Goal: Transaction & Acquisition: Book appointment/travel/reservation

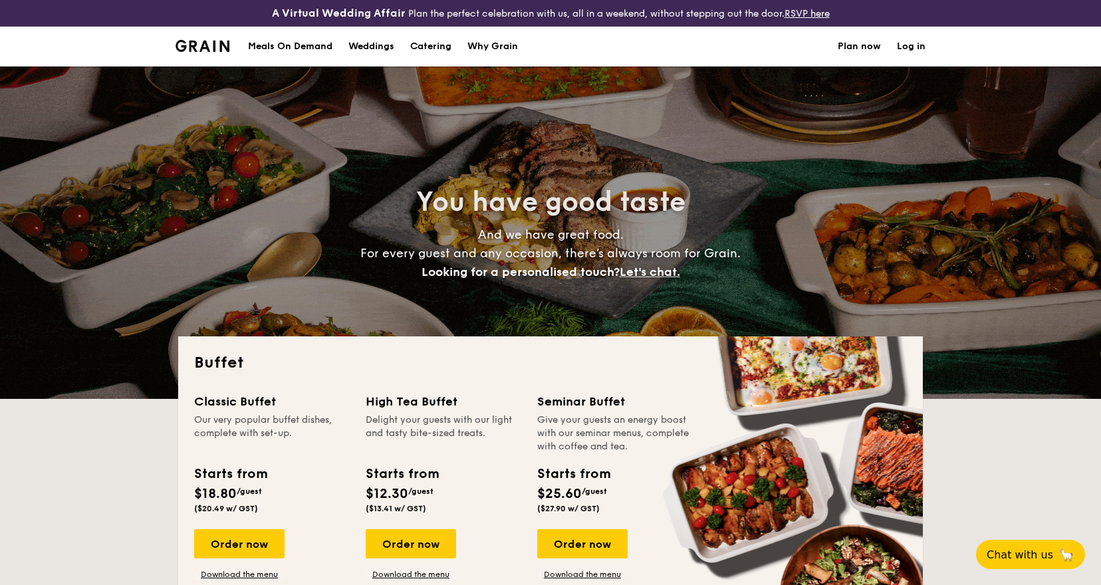
select select
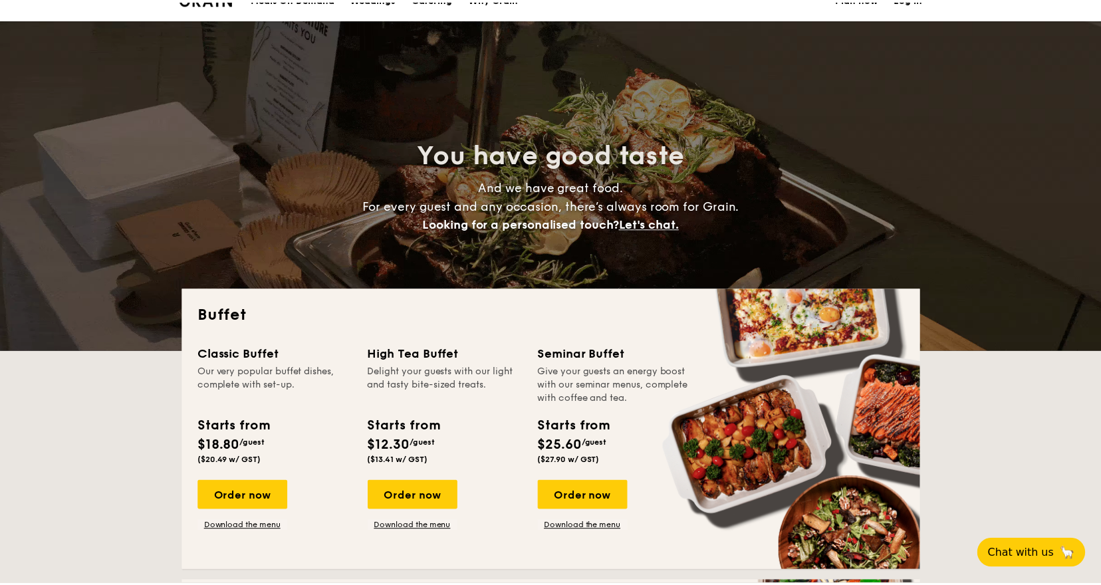
scroll to position [49, 0]
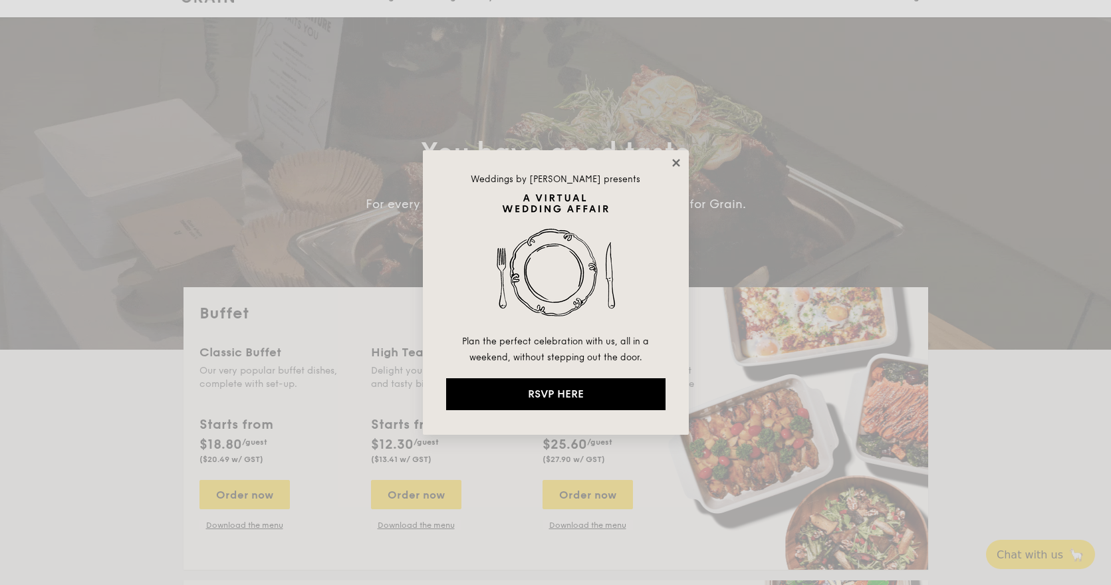
click at [675, 160] on icon at bounding box center [676, 163] width 12 height 12
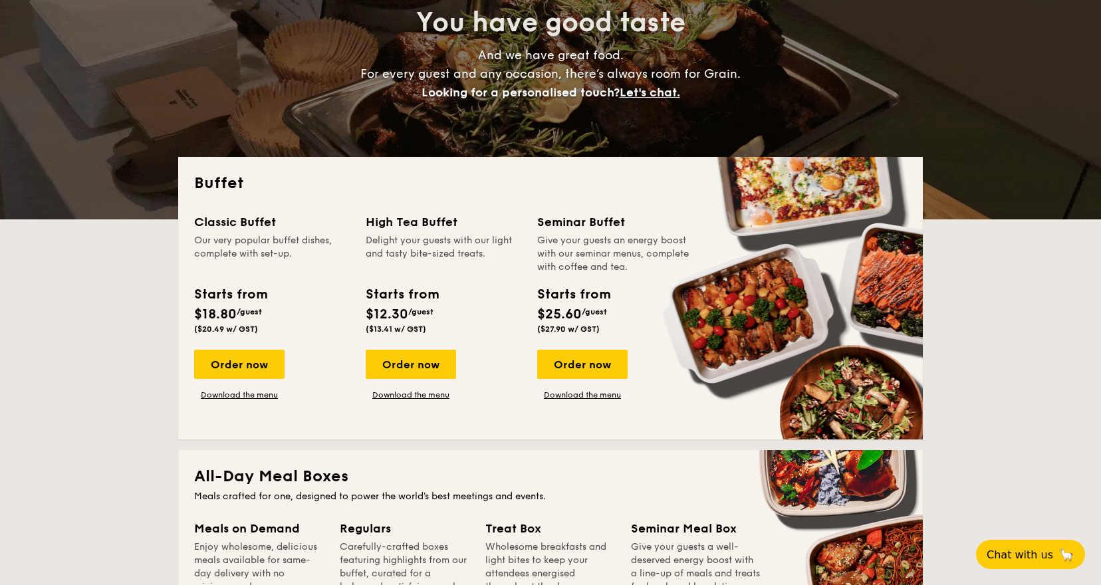
scroll to position [191, 0]
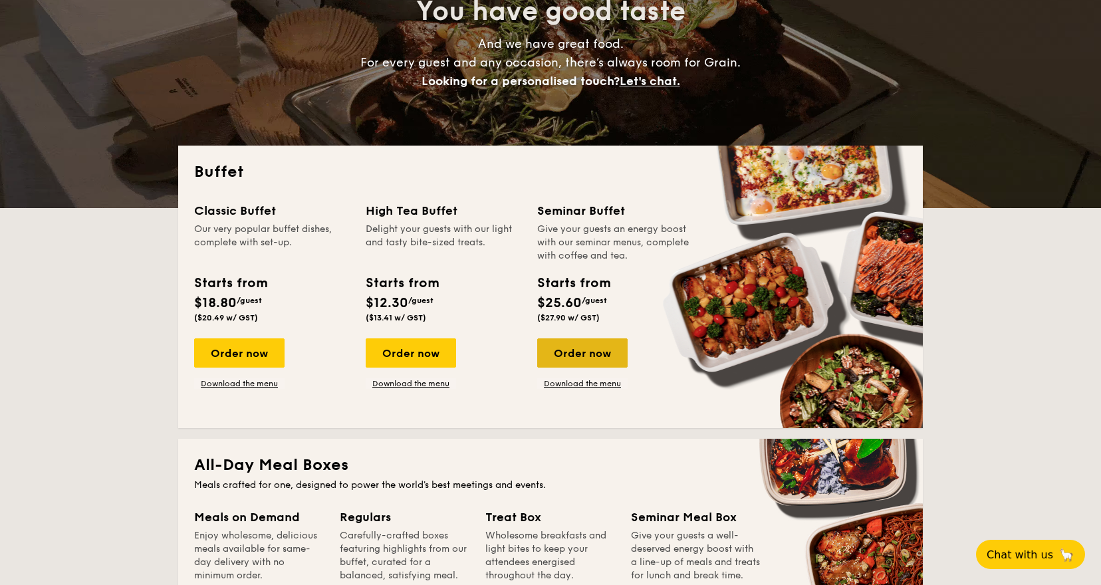
click at [596, 344] on div "Order now" at bounding box center [582, 352] width 90 height 29
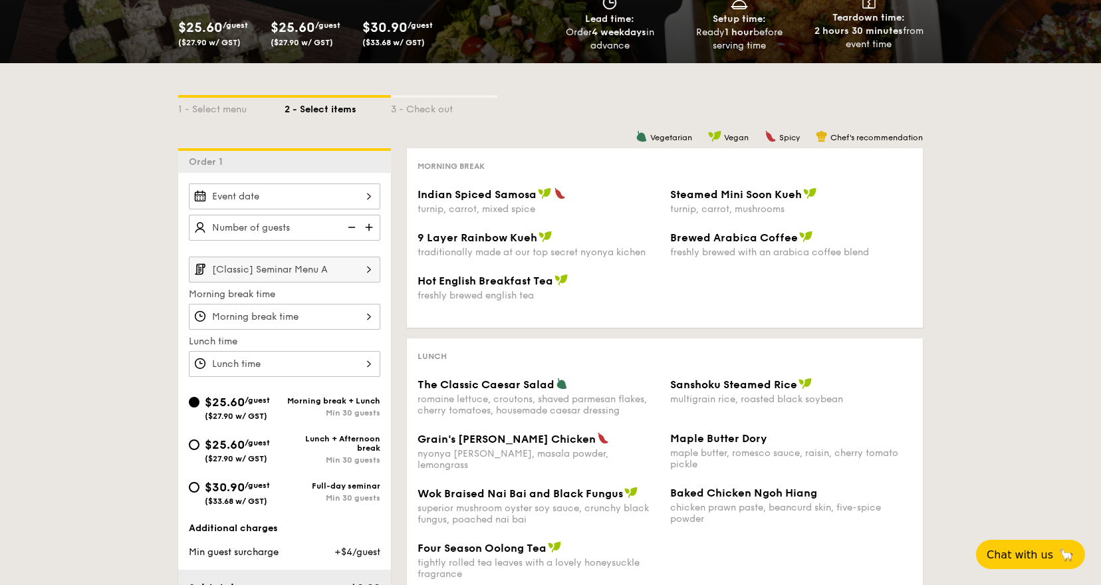
scroll to position [216, 0]
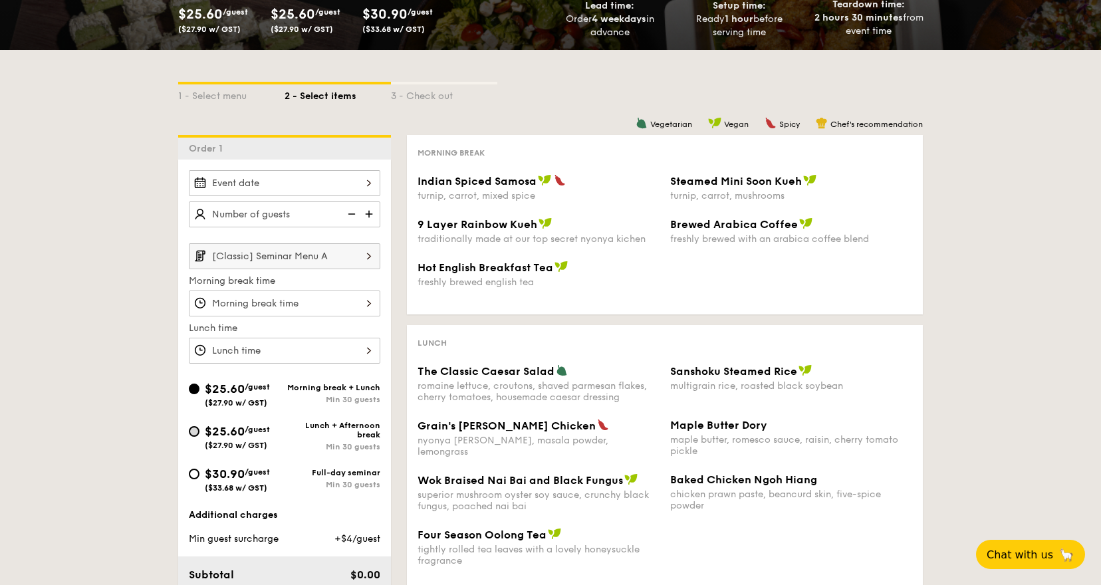
click at [192, 429] on input "$25.60 /guest ($27.90 w/ GST) Lunch + Afternoon break Min 30 guests" at bounding box center [194, 431] width 11 height 11
radio input "true"
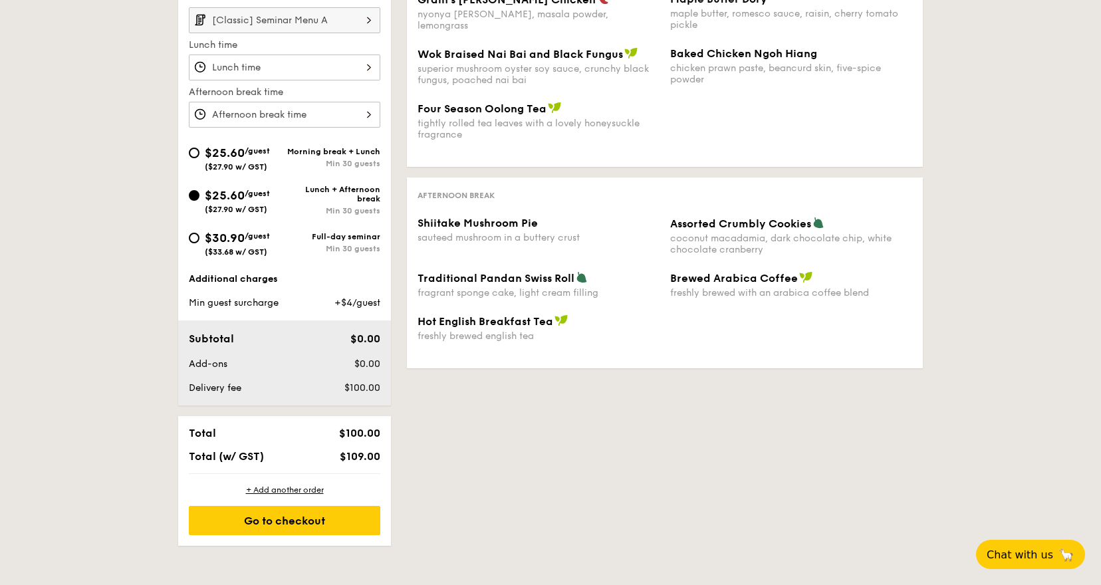
scroll to position [456, 0]
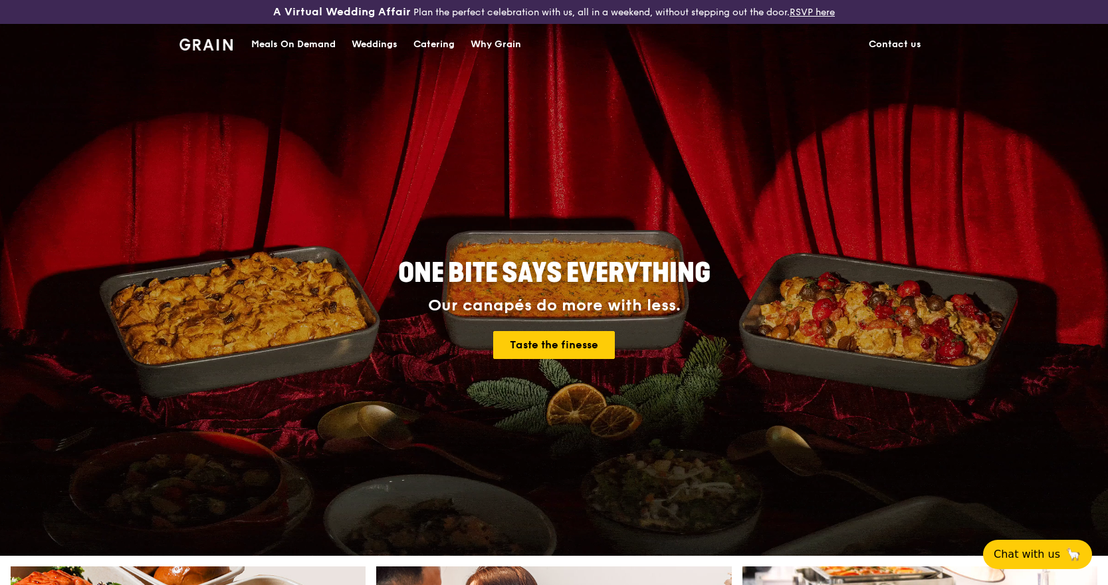
click at [430, 44] on div "Catering" at bounding box center [433, 45] width 41 height 40
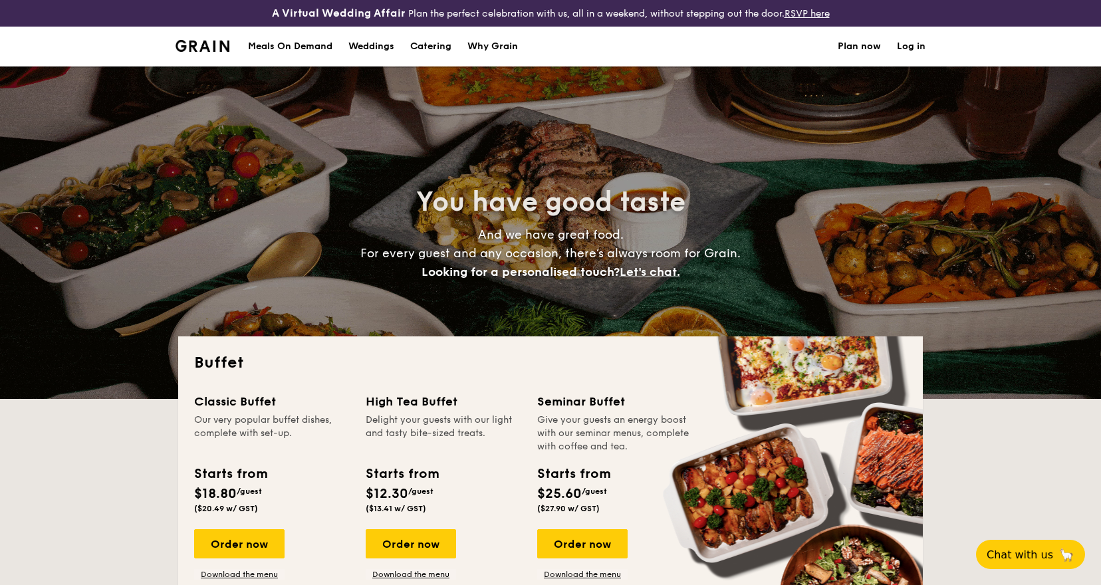
select select
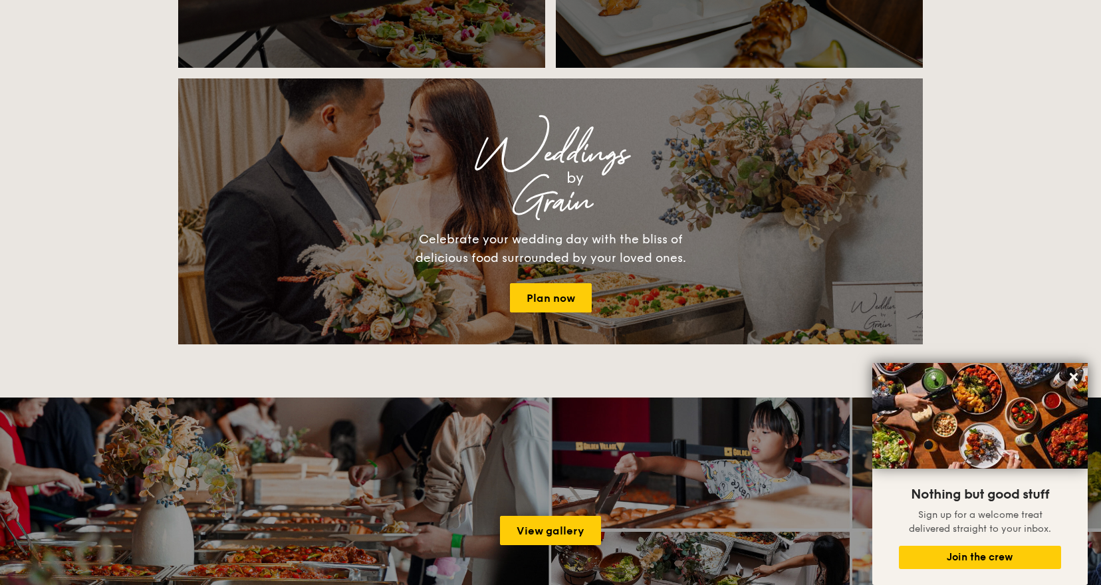
scroll to position [1442, 0]
